Goal: Use online tool/utility: Utilize a website feature to perform a specific function

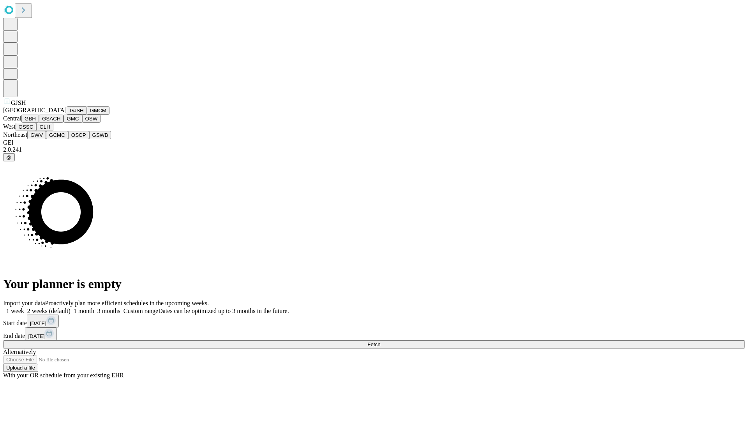
click at [67, 115] on button "GJSH" at bounding box center [77, 110] width 20 height 8
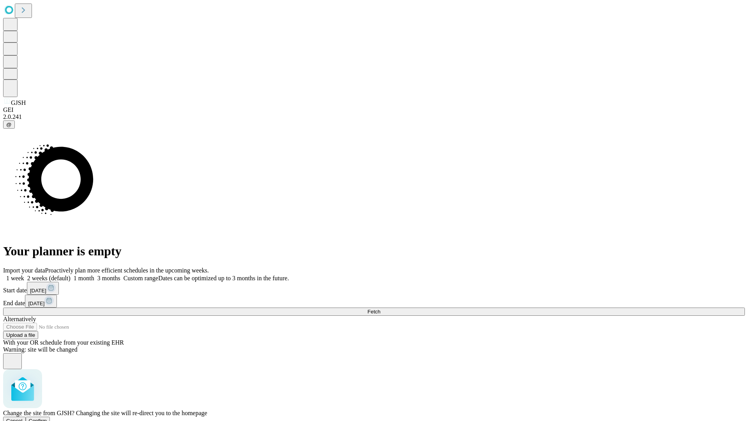
click at [47, 418] on span "Confirm" at bounding box center [38, 421] width 18 height 6
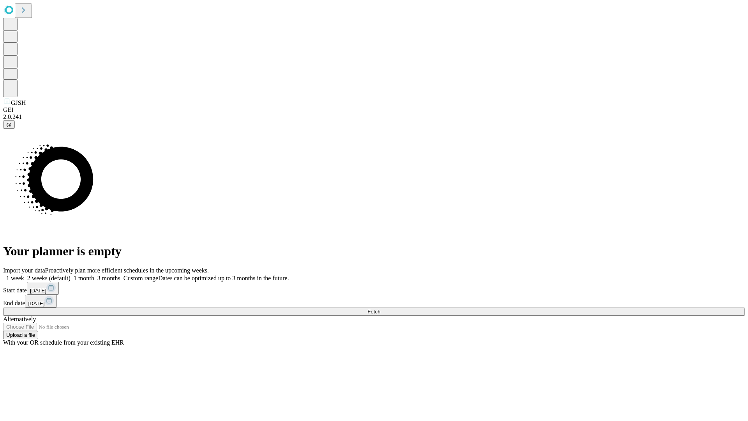
click at [94, 275] on label "1 month" at bounding box center [82, 278] width 24 height 7
click at [380, 308] on span "Fetch" at bounding box center [373, 311] width 13 height 6
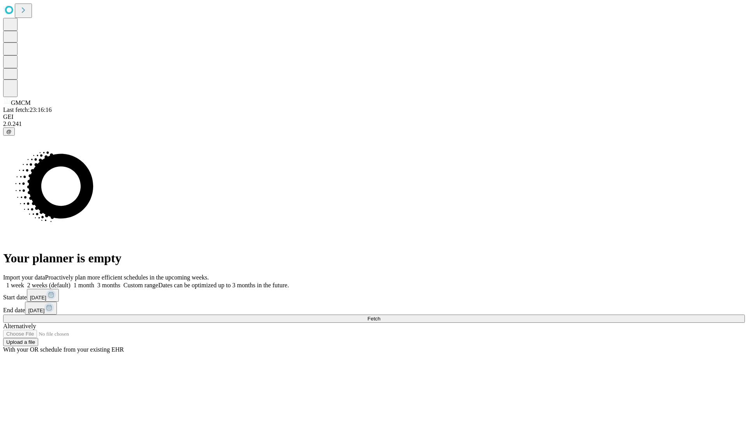
click at [94, 282] on label "1 month" at bounding box center [82, 285] width 24 height 7
click at [380, 315] on span "Fetch" at bounding box center [373, 318] width 13 height 6
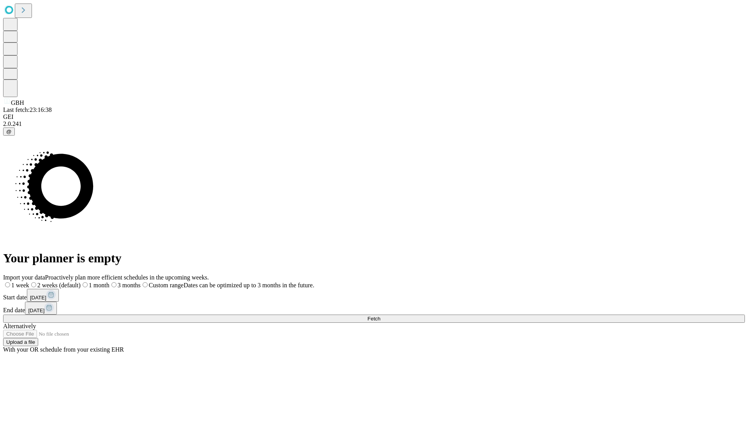
click at [380, 315] on span "Fetch" at bounding box center [373, 318] width 13 height 6
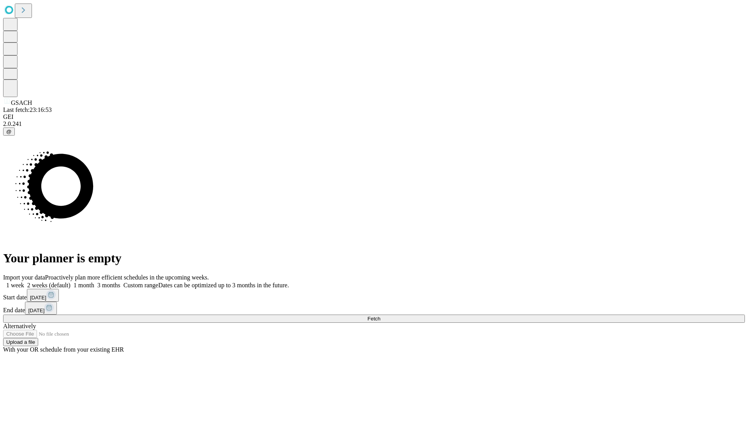
click at [380, 315] on span "Fetch" at bounding box center [373, 318] width 13 height 6
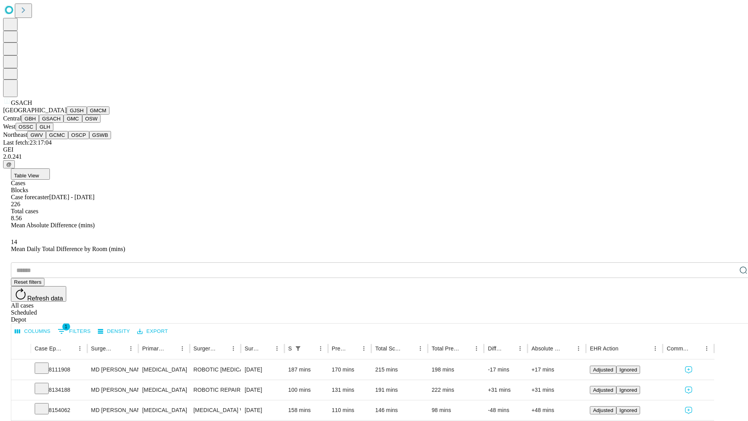
click at [63, 123] on button "GMC" at bounding box center [72, 119] width 18 height 8
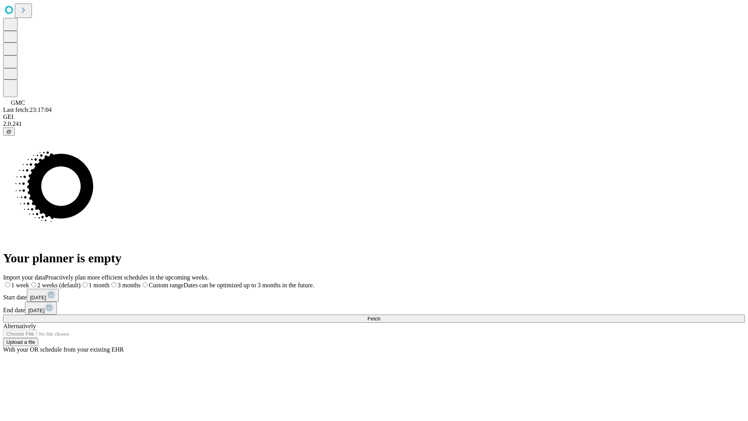
click at [109, 282] on label "1 month" at bounding box center [95, 285] width 29 height 7
click at [380, 315] on span "Fetch" at bounding box center [373, 318] width 13 height 6
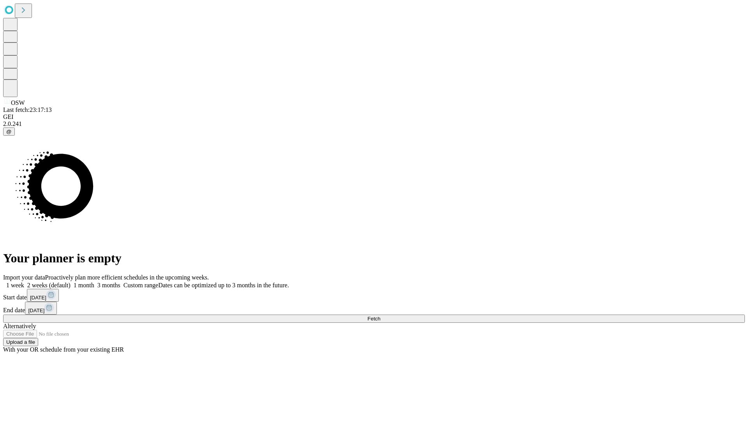
click at [94, 282] on label "1 month" at bounding box center [82, 285] width 24 height 7
click at [380, 315] on span "Fetch" at bounding box center [373, 318] width 13 height 6
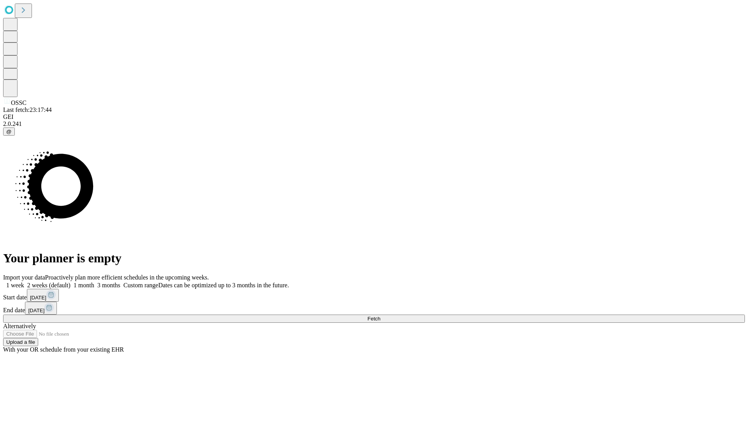
click at [94, 282] on label "1 month" at bounding box center [82, 285] width 24 height 7
click at [380, 315] on span "Fetch" at bounding box center [373, 318] width 13 height 6
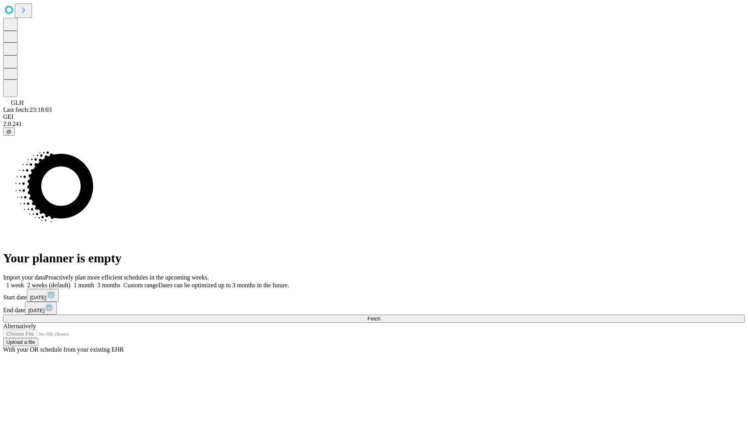
click at [94, 282] on label "1 month" at bounding box center [82, 285] width 24 height 7
click at [380, 315] on span "Fetch" at bounding box center [373, 318] width 13 height 6
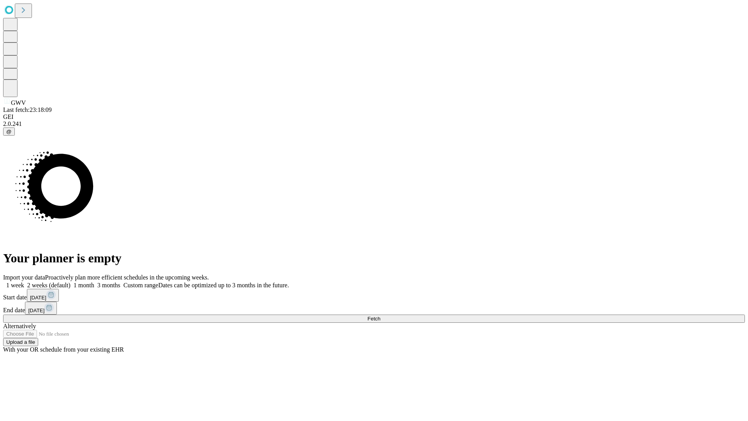
click at [94, 282] on label "1 month" at bounding box center [82, 285] width 24 height 7
click at [380, 315] on span "Fetch" at bounding box center [373, 318] width 13 height 6
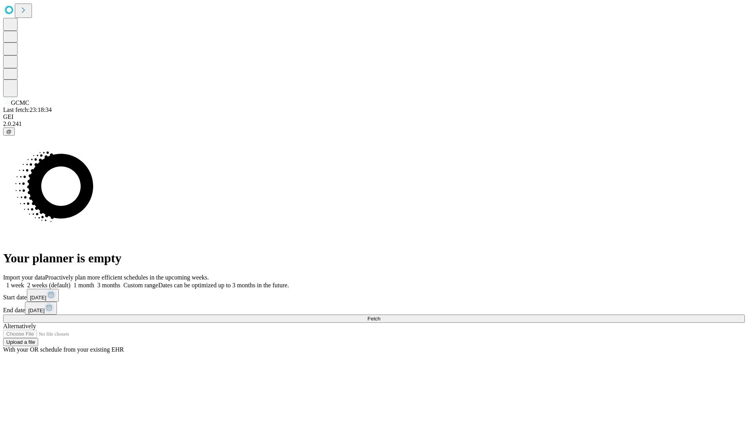
click at [380, 315] on span "Fetch" at bounding box center [373, 318] width 13 height 6
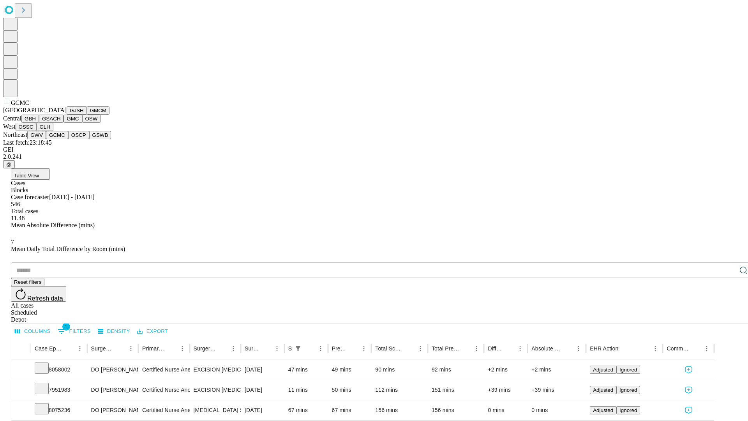
click at [68, 139] on button "OSCP" at bounding box center [78, 135] width 21 height 8
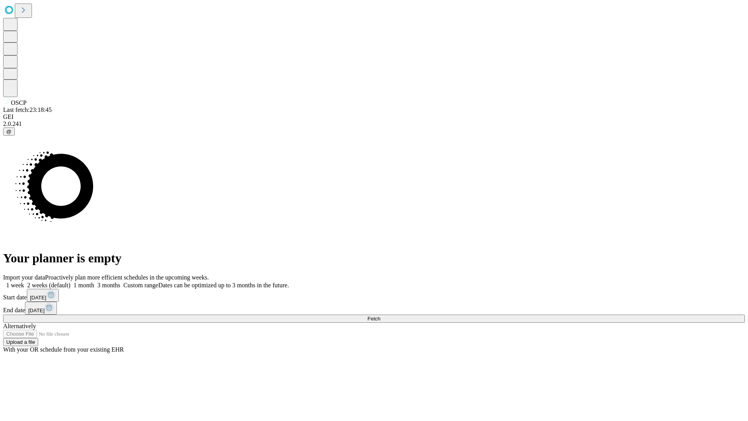
click at [94, 282] on label "1 month" at bounding box center [82, 285] width 24 height 7
click at [380, 315] on span "Fetch" at bounding box center [373, 318] width 13 height 6
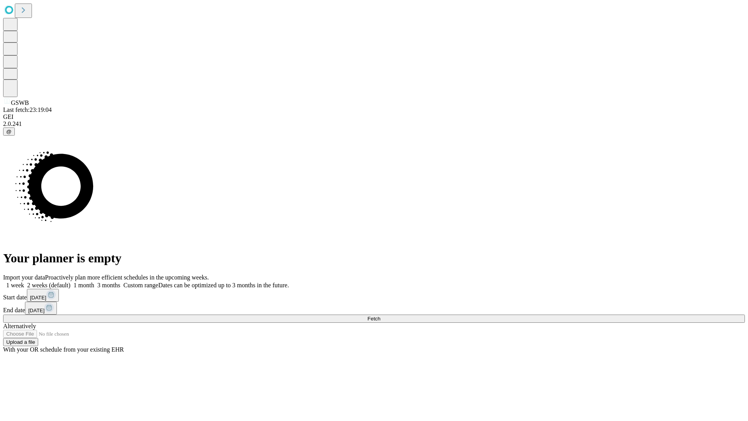
click at [94, 282] on label "1 month" at bounding box center [82, 285] width 24 height 7
click at [380, 315] on span "Fetch" at bounding box center [373, 318] width 13 height 6
